Goal: Entertainment & Leisure: Browse casually

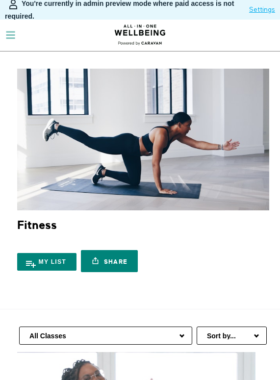
scroll to position [191, 0]
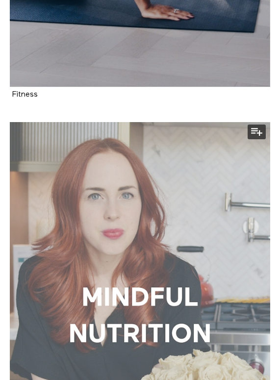
scroll to position [2776, 0]
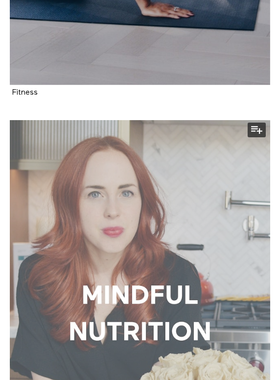
click at [113, 263] on div at bounding box center [140, 315] width 261 height 391
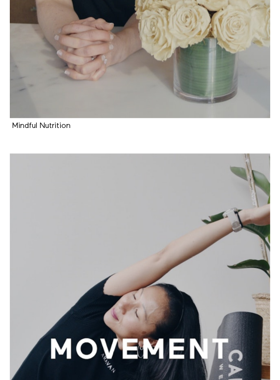
scroll to position [3510, 0]
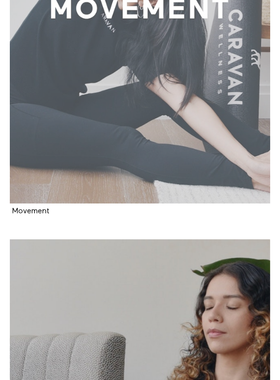
click at [98, 125] on div at bounding box center [140, 8] width 261 height 391
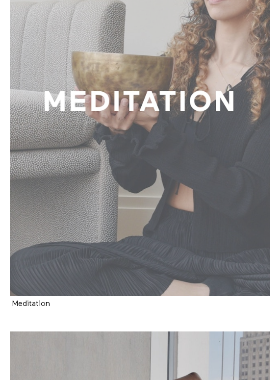
scroll to position [3890, 0]
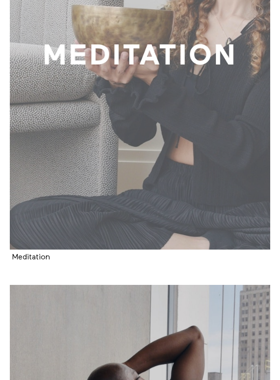
click at [74, 169] on div at bounding box center [140, 54] width 261 height 391
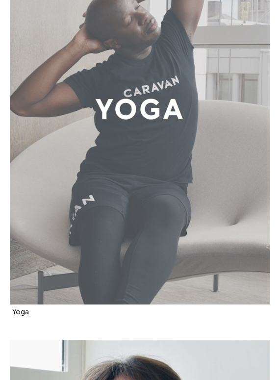
scroll to position [4264, 0]
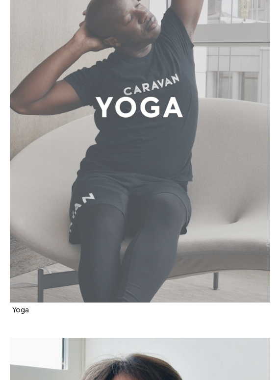
click at [133, 115] on div at bounding box center [140, 107] width 261 height 391
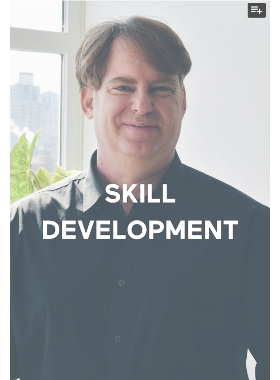
scroll to position [4733, 0]
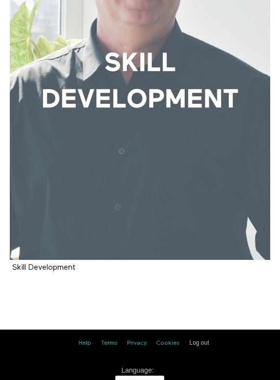
click at [107, 179] on div at bounding box center [140, 64] width 261 height 391
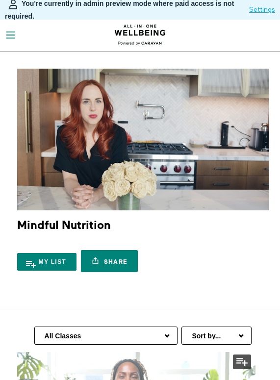
scroll to position [186, 0]
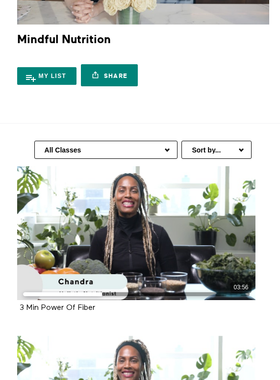
click at [150, 148] on select "All Classes Recipe Demo Fundamentals Of Nutrition Nutrition & Disease Risk Redu…" at bounding box center [105, 150] width 143 height 18
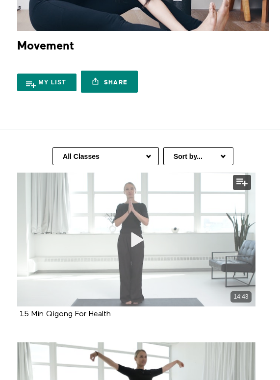
scroll to position [252, 0]
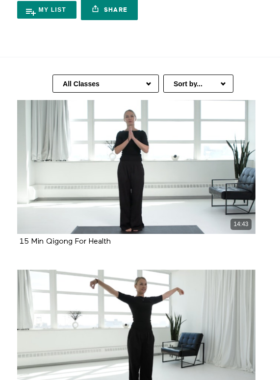
click at [114, 86] on select "All Classes Stretching Mindfulness At Work Energizing Movement Strength Movemen…" at bounding box center [106, 84] width 107 height 18
click at [101, 86] on select "All Classes Stretching Mindfulness At Work Energizing Movement Strength Movemen…" at bounding box center [106, 84] width 107 height 18
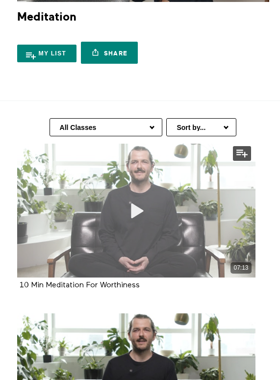
scroll to position [255, 0]
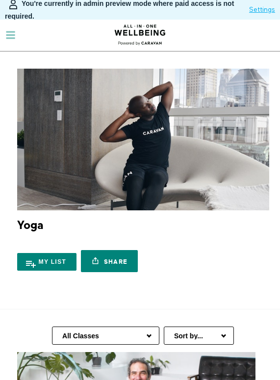
scroll to position [199, 0]
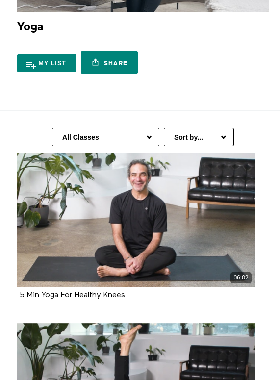
click at [112, 126] on div "All Classes Beginner Seated & Standing Yoga Yoga For Health Yoga Over 10 Minute…" at bounding box center [140, 132] width 266 height 43
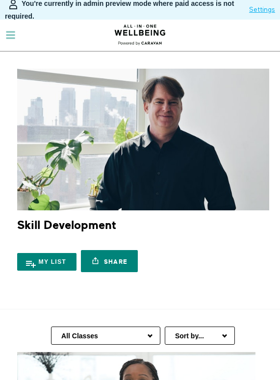
scroll to position [283, 0]
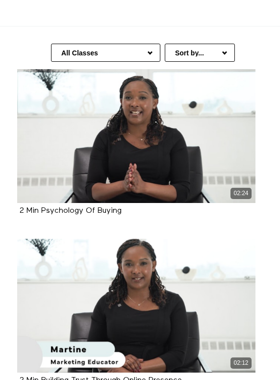
click at [139, 53] on select "All Classes Technology & Data Avoiding Fraud & Scams Legal Wellness Business & …" at bounding box center [105, 53] width 109 height 18
